Goal: Transaction & Acquisition: Purchase product/service

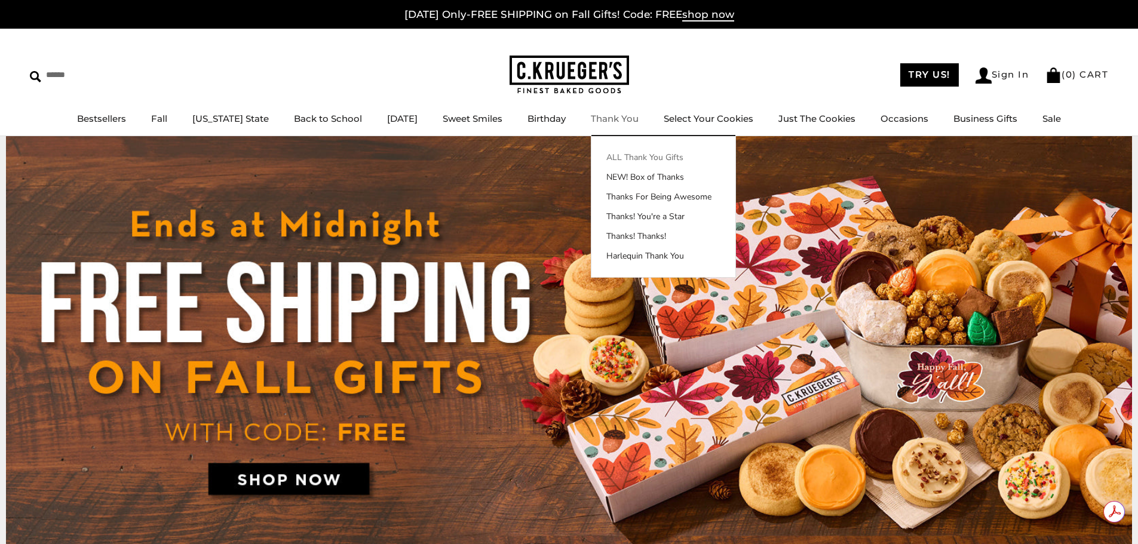
click at [622, 156] on link "ALL Thank You Gifts" at bounding box center [663, 157] width 144 height 13
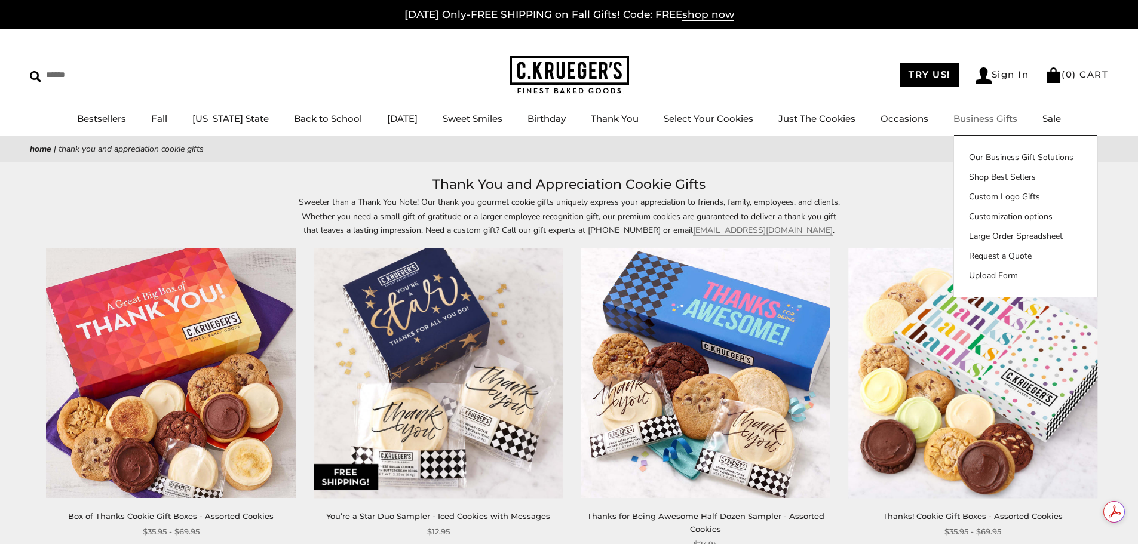
click at [973, 121] on link "Business Gifts" at bounding box center [985, 118] width 64 height 11
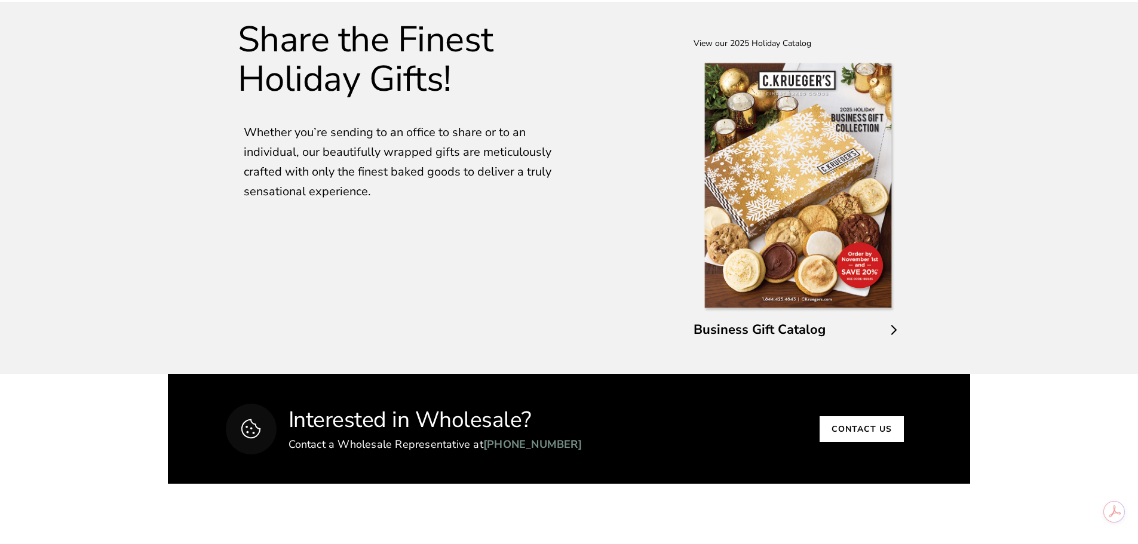
scroll to position [2090, 0]
